Goal: Contribute content

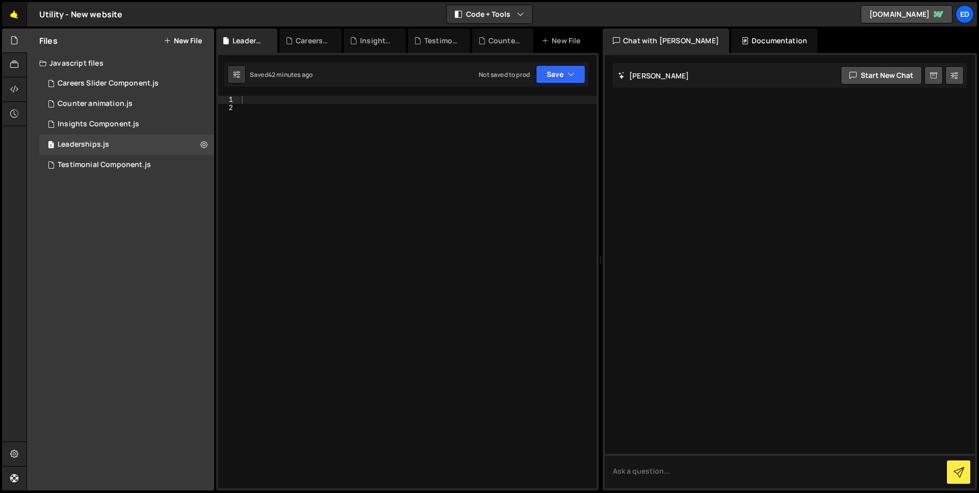
click at [6, 21] on link "🤙" at bounding box center [14, 14] width 25 height 24
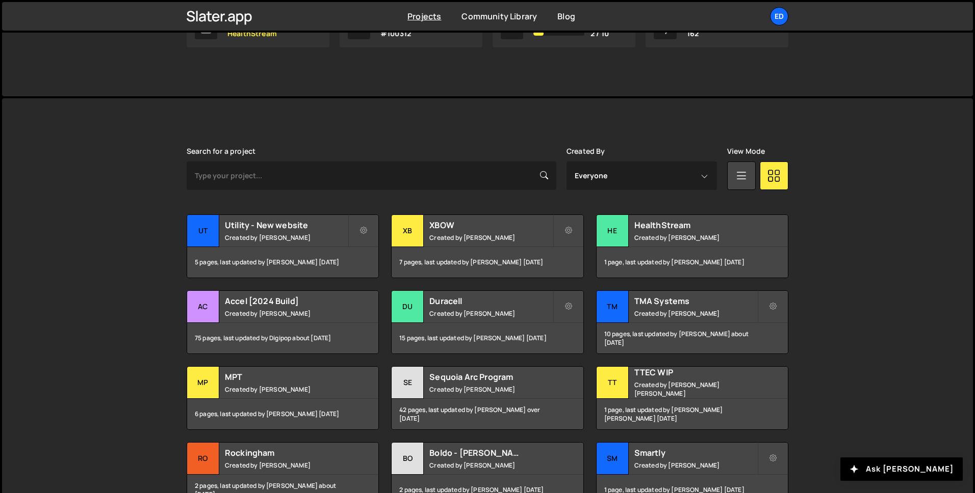
scroll to position [200, 0]
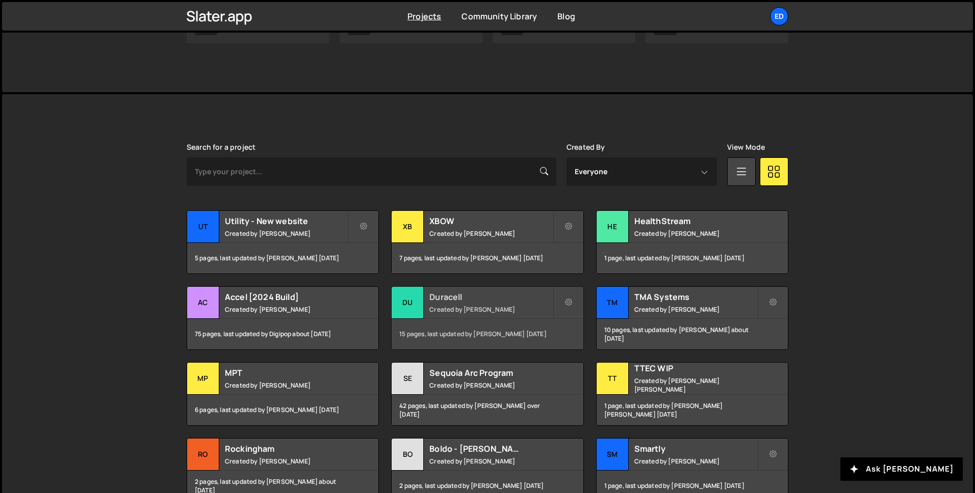
click at [469, 305] on small "Created by Felix Gonzalo" at bounding box center [490, 309] width 123 height 9
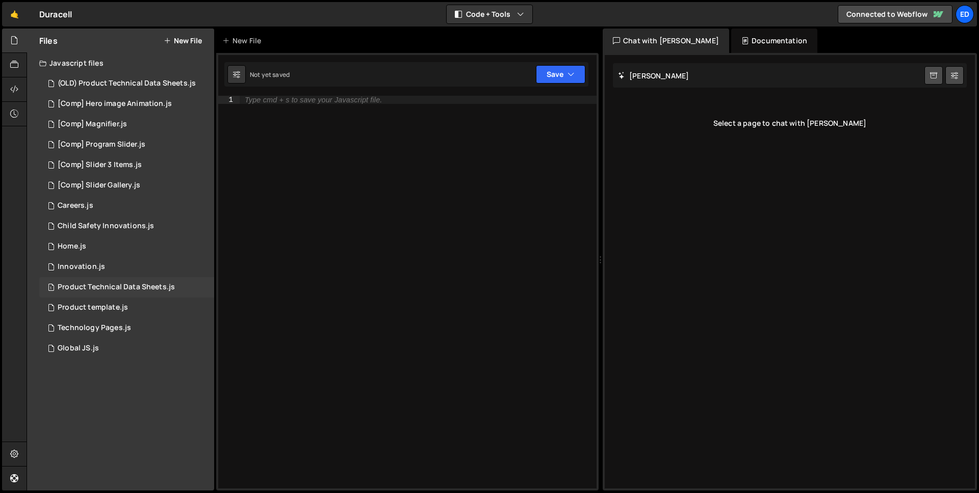
click at [123, 281] on div "1 Product Technical Data Sheets.js 0" at bounding box center [126, 287] width 175 height 20
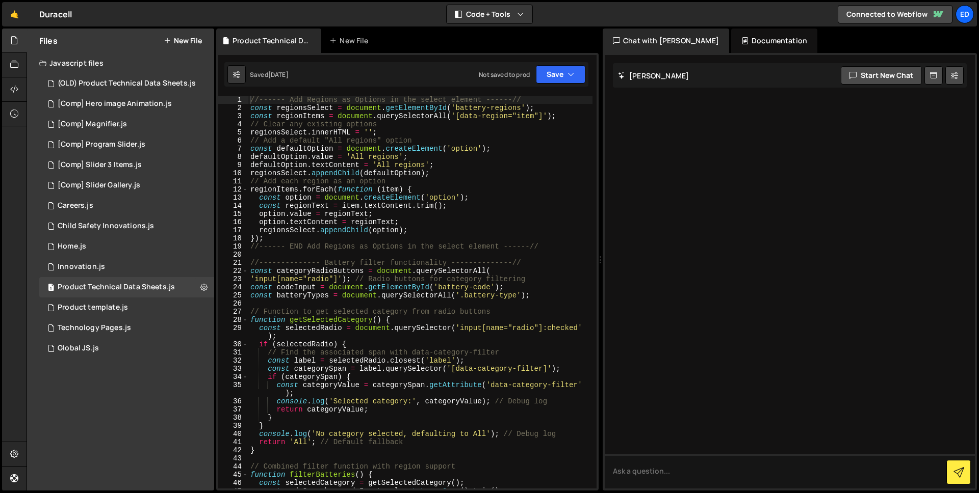
click at [313, 176] on div "//------ Add Regions as Options in the select element ------// const regionsSel…" at bounding box center [420, 300] width 344 height 409
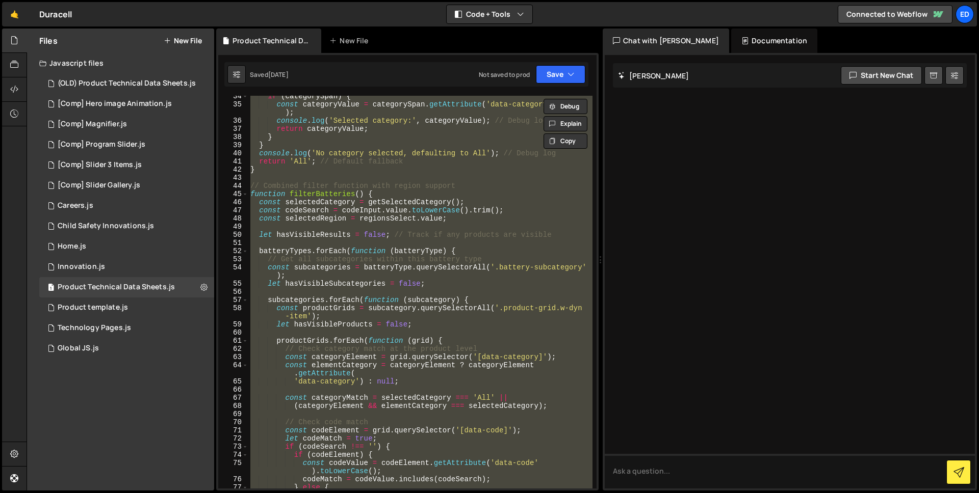
scroll to position [1064, 0]
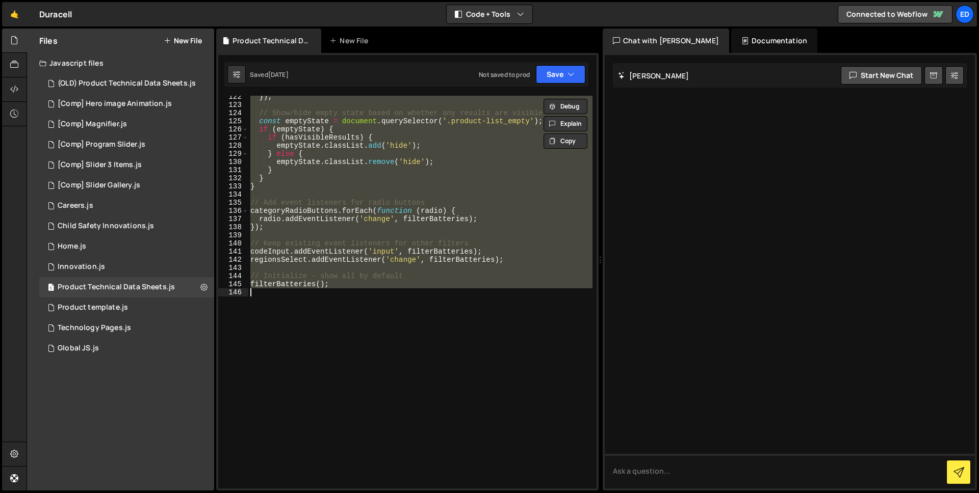
click at [331, 226] on div "}) ; // Show/hide empty state based on whether any results are visible const em…" at bounding box center [420, 292] width 344 height 393
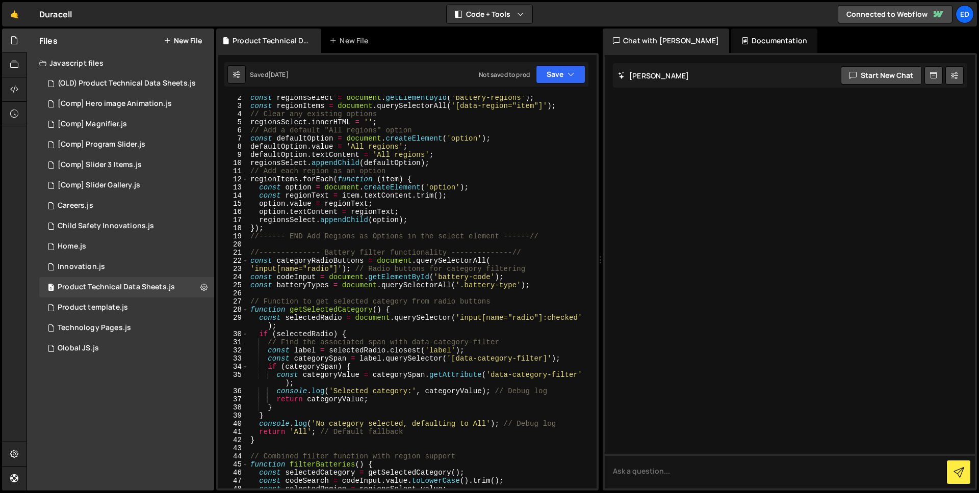
scroll to position [11, 0]
click at [475, 255] on div "const regionsSelect = document . getElementById ( 'battery-regions' ) ; const r…" at bounding box center [420, 297] width 344 height 409
type textarea "//-------------- Battery filter functionality --------------//"
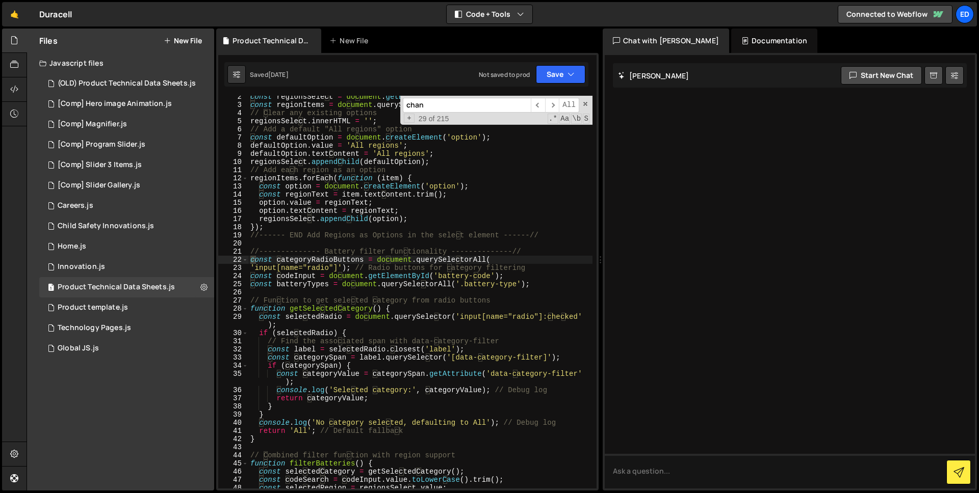
scroll to position [995, 0]
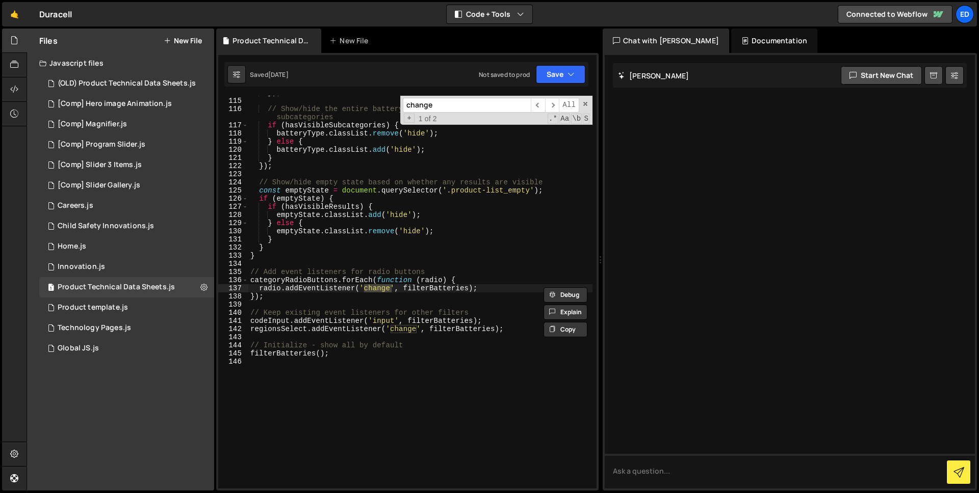
type input "change"
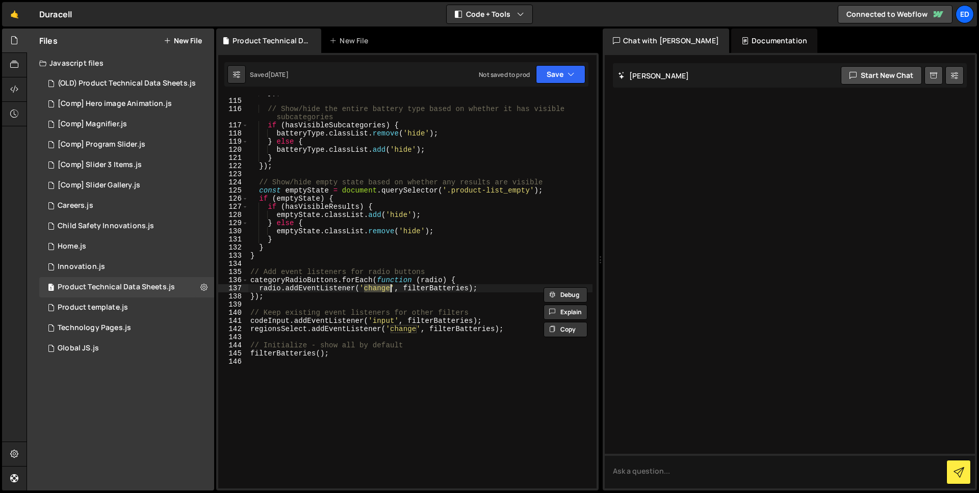
click at [444, 227] on div "}) ; // Show/hide the entire battery type based on whether it has visible subca…" at bounding box center [420, 293] width 344 height 409
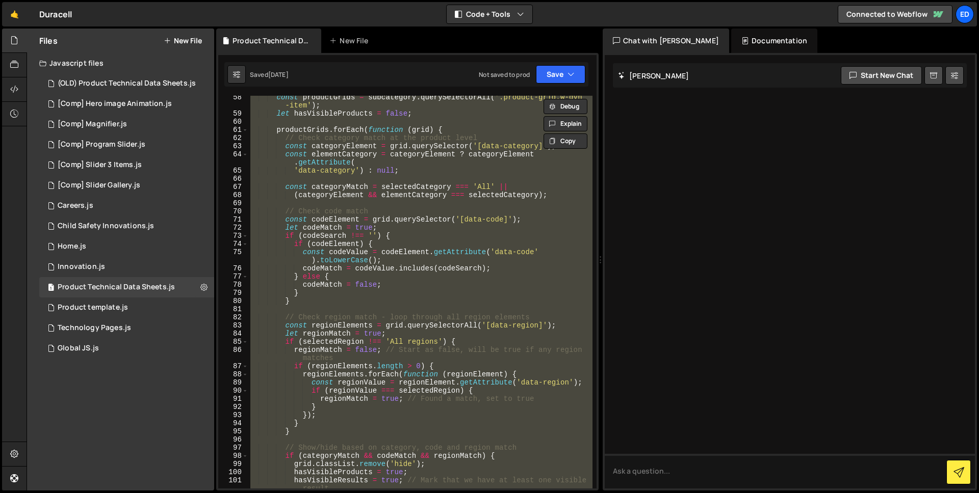
scroll to position [0, 0]
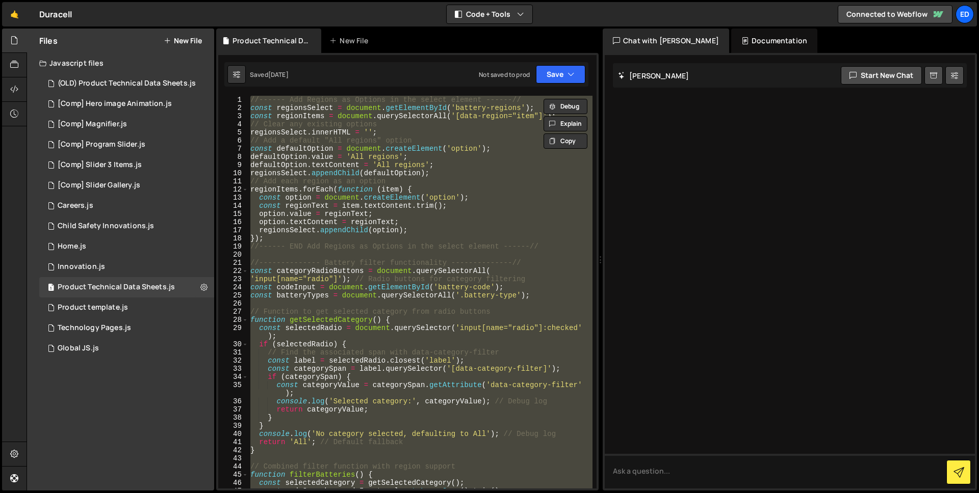
click at [252, 96] on div "//------ Add Regions as Options in the select element ------// const regionsSel…" at bounding box center [420, 292] width 344 height 393
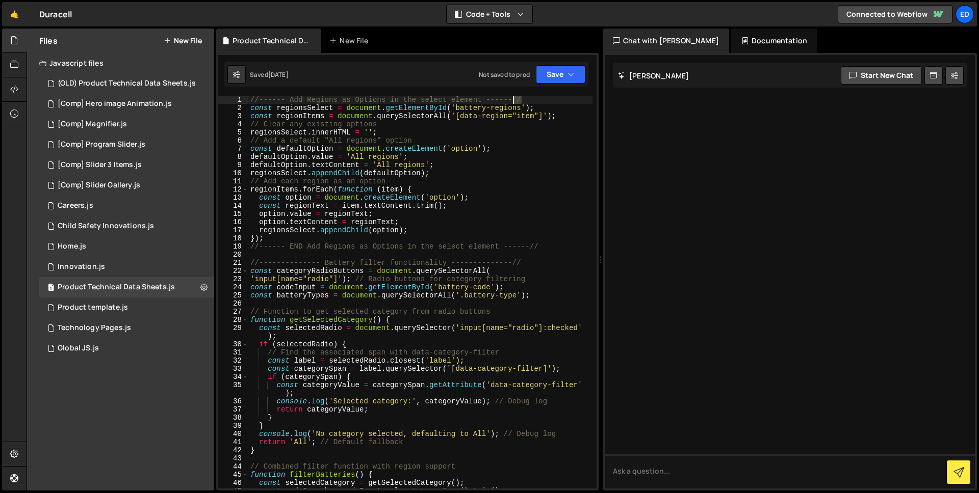
drag, startPoint x: 522, startPoint y: 96, endPoint x: 513, endPoint y: 96, distance: 8.7
click at [513, 96] on div "//------ Add Regions as Options in the select element ------// const regionsSel…" at bounding box center [420, 300] width 344 height 409
type textarea "//------ Add Regions as Options in the select element ------//"
click at [203, 285] on icon at bounding box center [203, 287] width 7 height 10
type input "Product Technical Data Sheets"
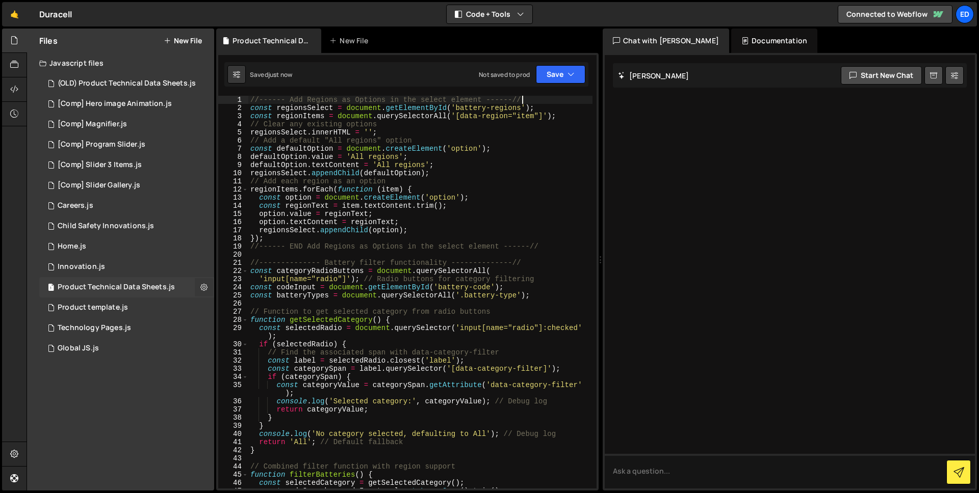
radio input "true"
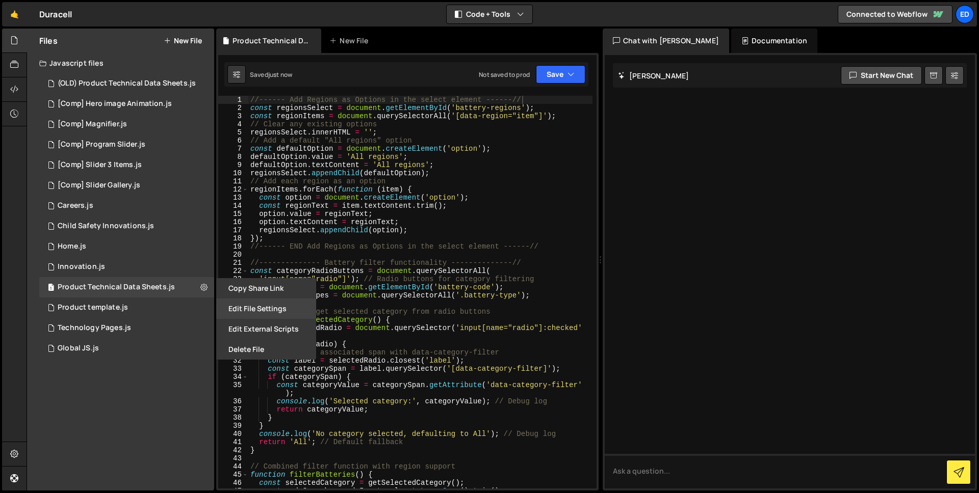
click at [262, 300] on button "Edit File Settings" at bounding box center [266, 309] width 100 height 20
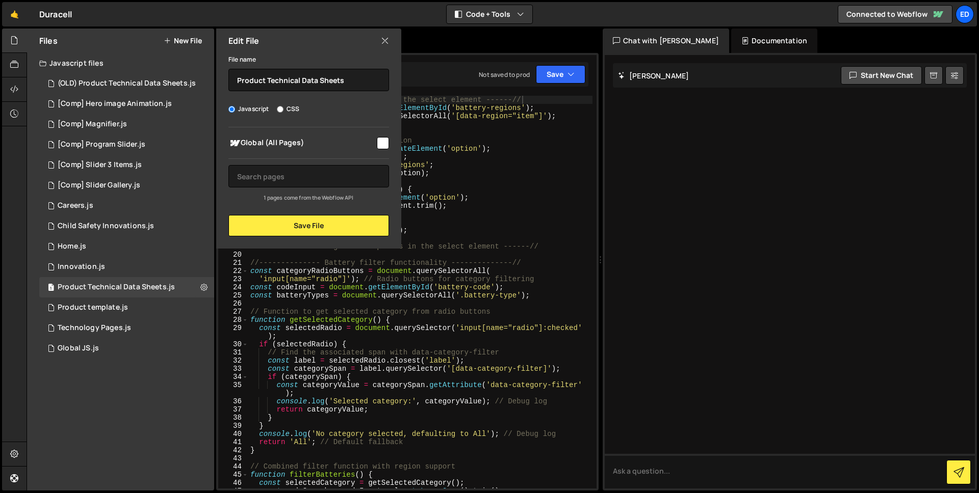
click at [383, 40] on icon at bounding box center [385, 40] width 8 height 11
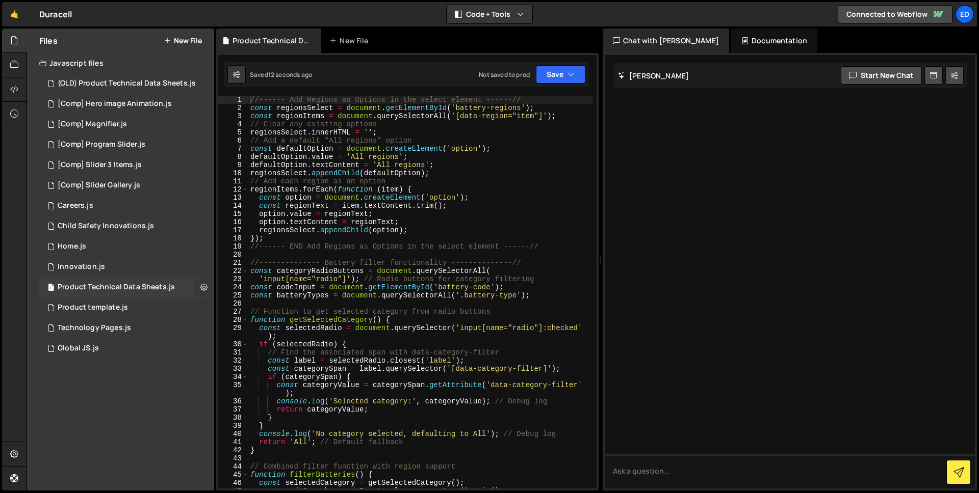
click at [209, 283] on button at bounding box center [204, 287] width 18 height 18
type input "Product Technical Data Sheets"
radio input "true"
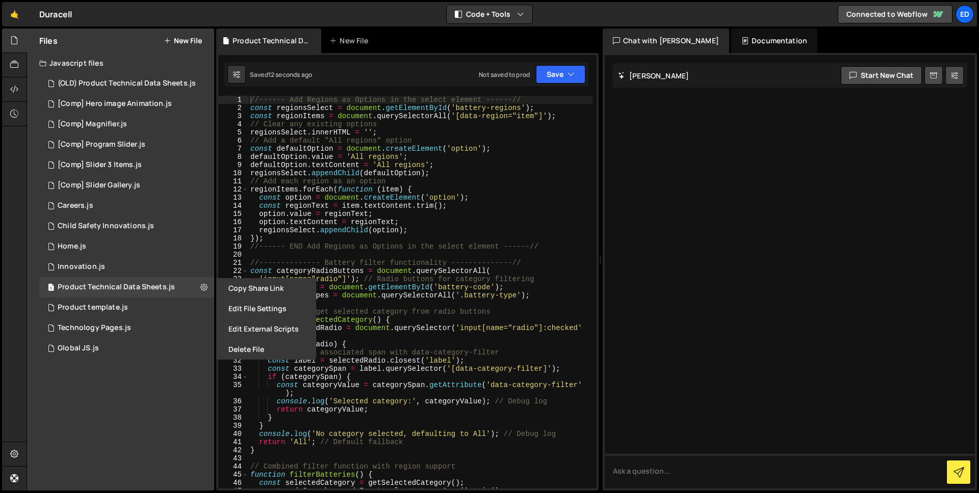
click at [242, 301] on button "Edit File Settings" at bounding box center [266, 309] width 100 height 20
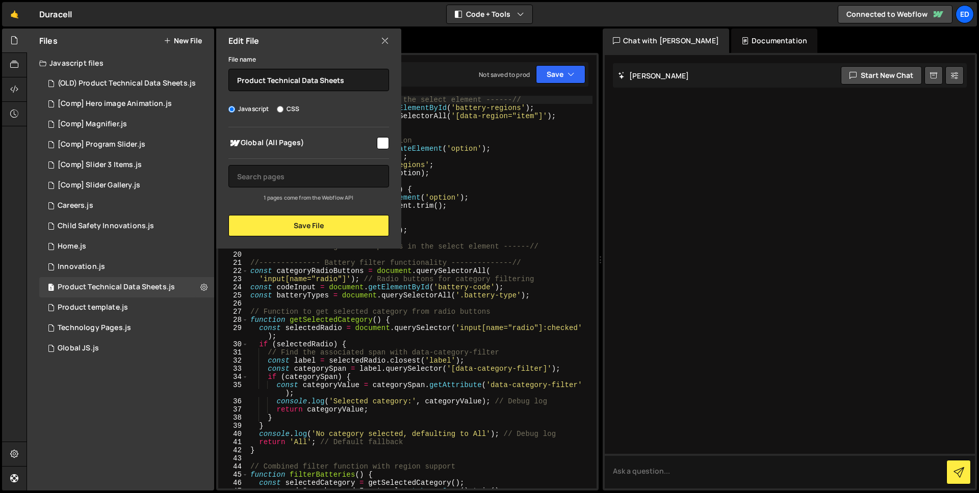
click at [384, 41] on icon at bounding box center [385, 40] width 8 height 11
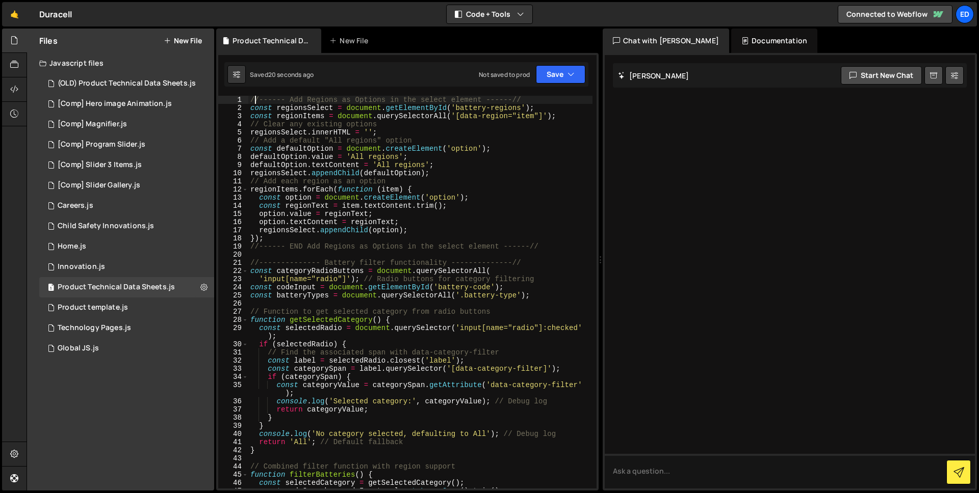
click at [253, 99] on div "//------ Add Regions as Options in the select element ------// const regionsSel…" at bounding box center [420, 300] width 344 height 409
type textarea "//------ Add Regions as Options in the select element ------//"
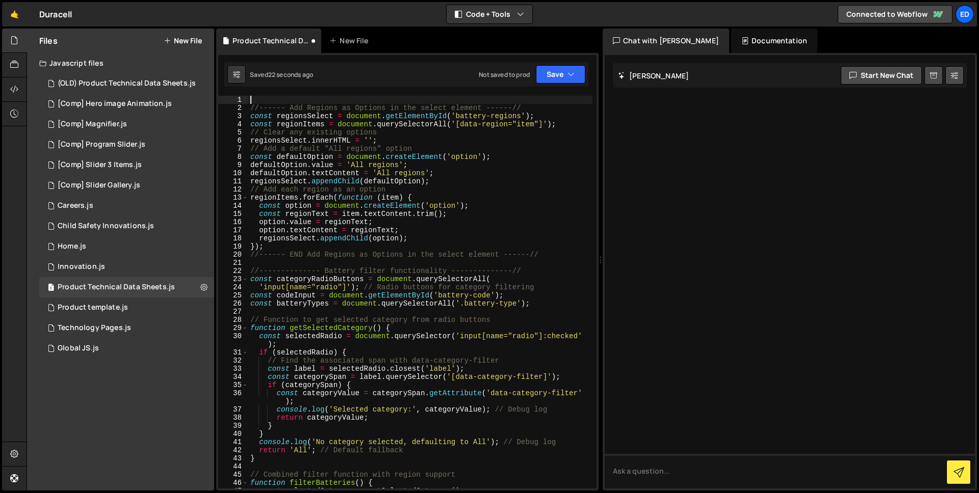
type textarea "/*"
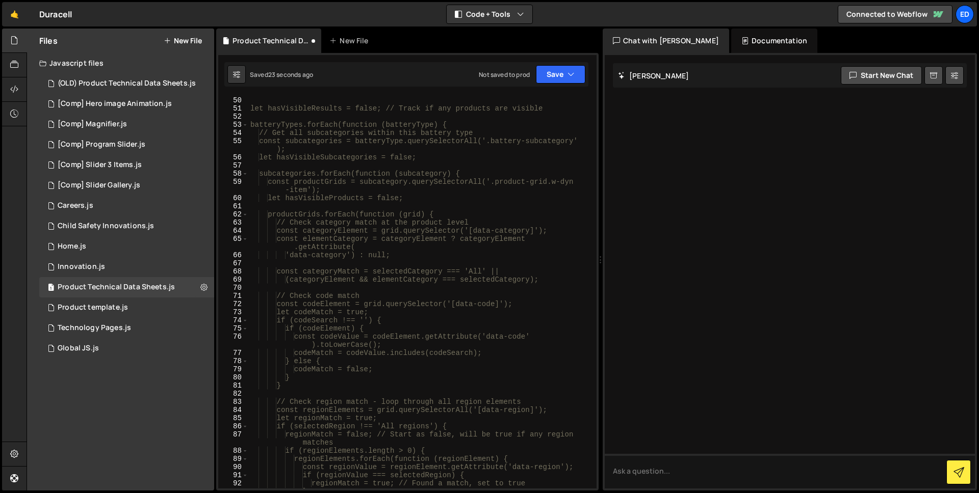
scroll to position [1072, 0]
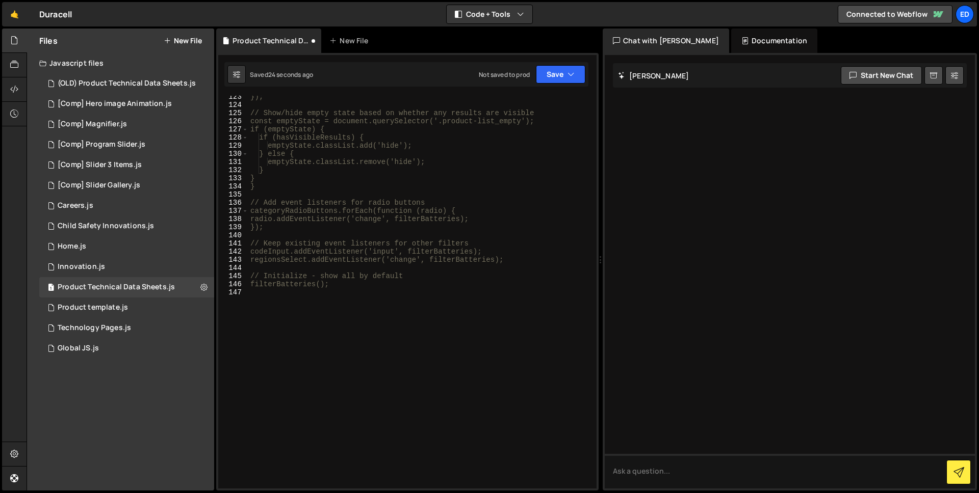
click at [328, 365] on div "}); // Show/hide empty state based on whether any results are visible const emp…" at bounding box center [420, 297] width 344 height 409
type textarea "*/"
